Goal: Check status: Check status

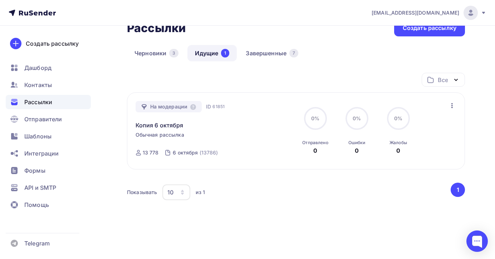
scroll to position [44, 0]
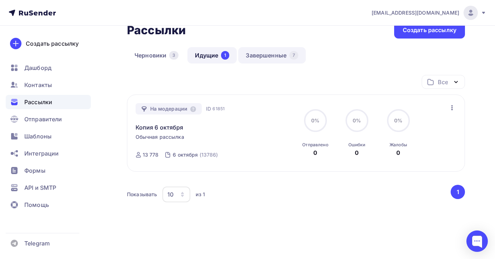
click at [265, 56] on link "Завершенные 7" at bounding box center [272, 55] width 68 height 16
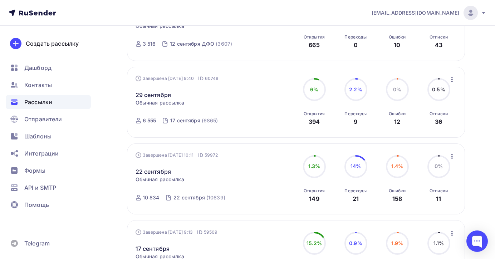
scroll to position [231, 0]
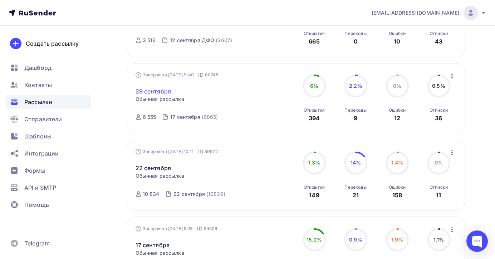
click at [166, 94] on link "29 сентября" at bounding box center [153, 91] width 36 height 9
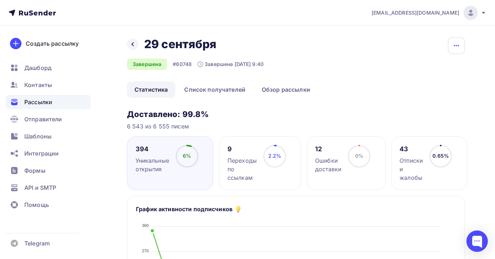
click at [454, 45] on icon "button" at bounding box center [456, 45] width 5 height 1
click at [380, 50] on div "Назад 29 сентября 29 сентября Завершена #60748 Завершена [DATE] 9:40 Копировать…" at bounding box center [296, 59] width 338 height 44
click at [237, 90] on link "Список получателей" at bounding box center [215, 89] width 76 height 16
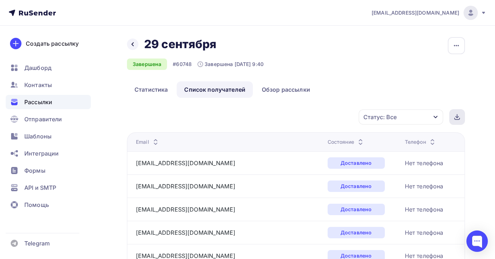
click at [455, 118] on icon at bounding box center [457, 117] width 6 height 6
click at [45, 102] on span "Рассылки" at bounding box center [38, 102] width 28 height 9
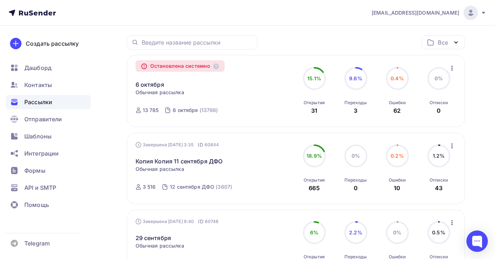
scroll to position [83, 0]
click at [156, 86] on link "6 октября" at bounding box center [149, 85] width 29 height 9
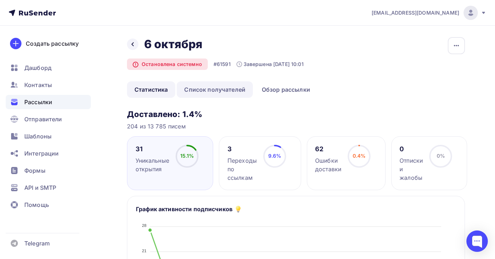
click at [216, 89] on link "Список получателей" at bounding box center [215, 89] width 76 height 16
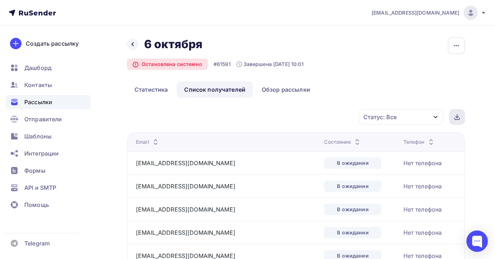
click at [457, 113] on div at bounding box center [457, 117] width 16 height 16
click at [46, 104] on span "Рассылки" at bounding box center [38, 102] width 28 height 9
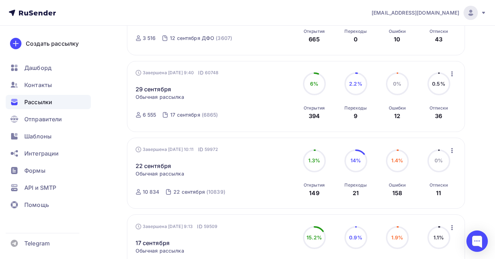
scroll to position [237, 0]
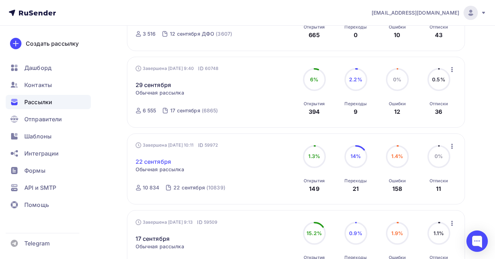
click at [156, 165] on link "22 сентября" at bounding box center [153, 162] width 36 height 9
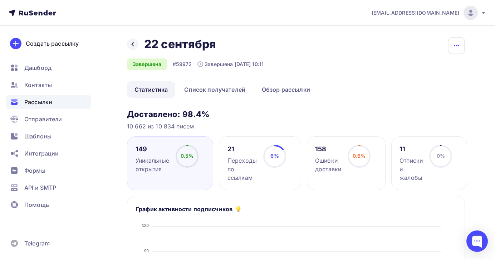
click at [457, 44] on icon "button" at bounding box center [456, 45] width 9 height 9
click at [408, 41] on div "Назад 22 сентября 22 сентября Завершена #59972 Завершена [DATE] 10:11 Копироват…" at bounding box center [296, 59] width 338 height 44
click at [237, 90] on link "Список получателей" at bounding box center [215, 89] width 76 height 16
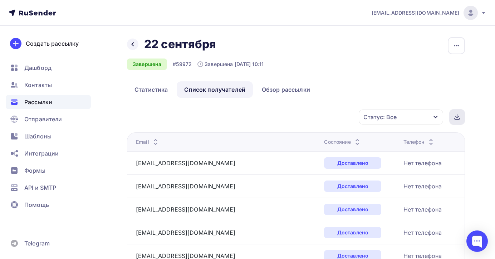
click at [456, 121] on div at bounding box center [457, 117] width 16 height 16
